Goal: Task Accomplishment & Management: Manage account settings

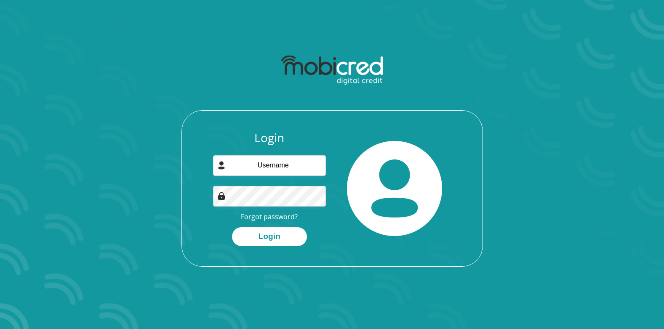
type input "[EMAIL_ADDRESS][DOMAIN_NAME]"
click at [232, 227] on button "Login" at bounding box center [269, 236] width 75 height 19
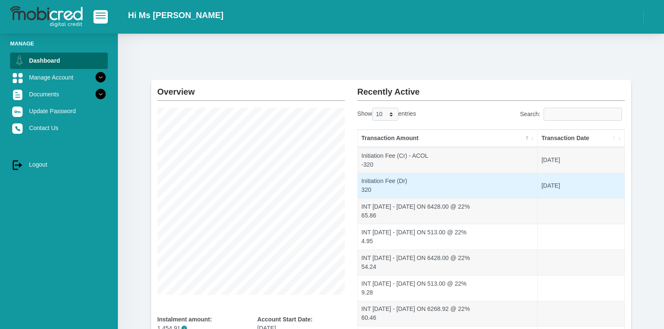
scroll to position [126, 0]
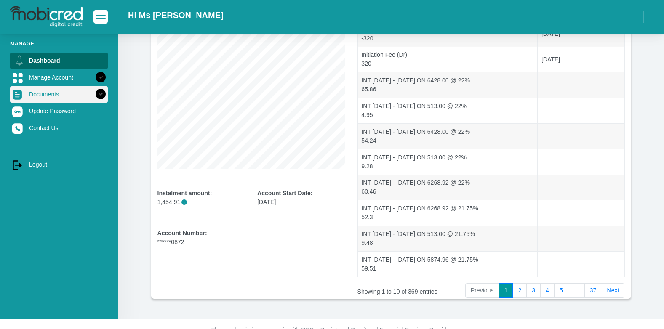
click at [63, 96] on link "Documents" at bounding box center [59, 94] width 98 height 16
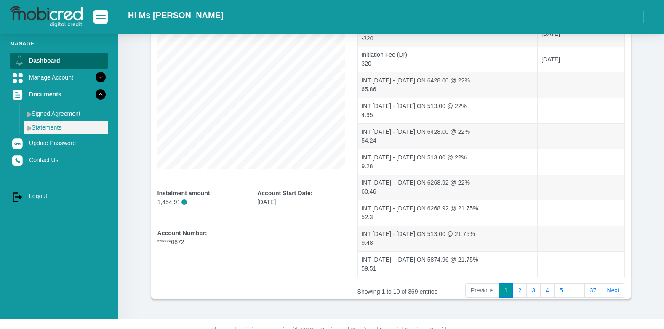
click at [45, 124] on link "Statements" at bounding box center [66, 127] width 84 height 13
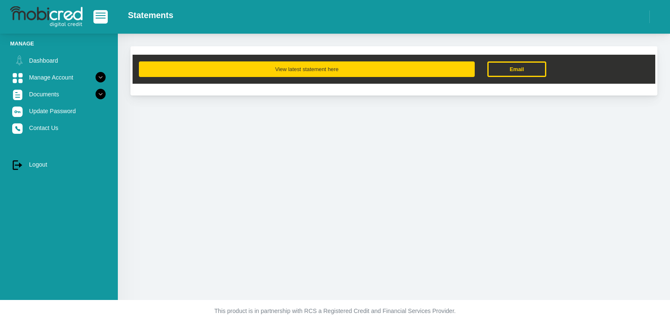
click at [262, 75] on button "View latest statement here" at bounding box center [307, 69] width 336 height 16
